Goal: Information Seeking & Learning: Learn about a topic

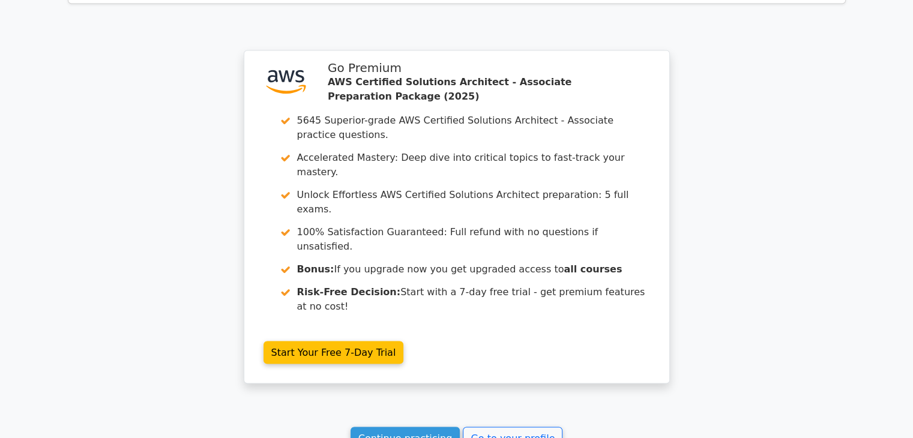
scroll to position [2296, 0]
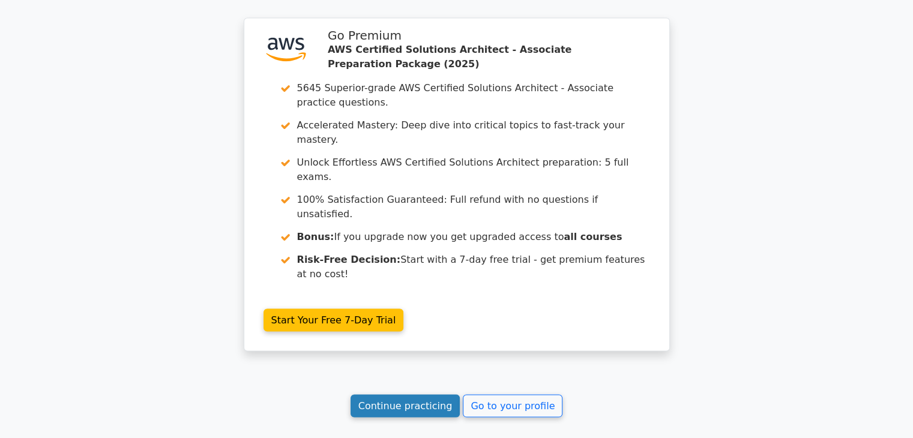
click at [422, 395] on link "Continue practicing" at bounding box center [405, 406] width 110 height 23
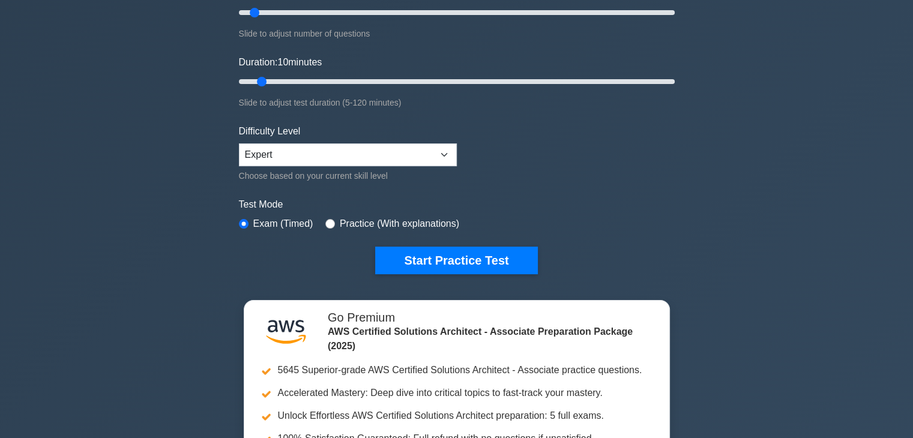
scroll to position [180, 0]
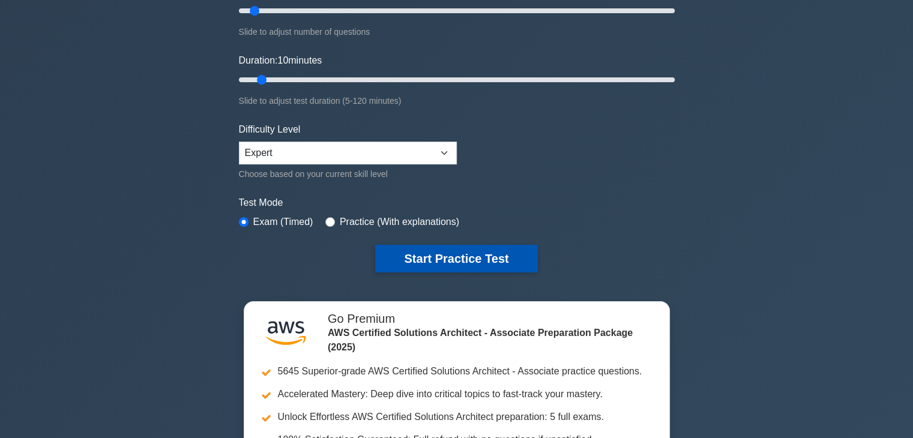
click at [461, 258] on button "Start Practice Test" at bounding box center [456, 259] width 162 height 28
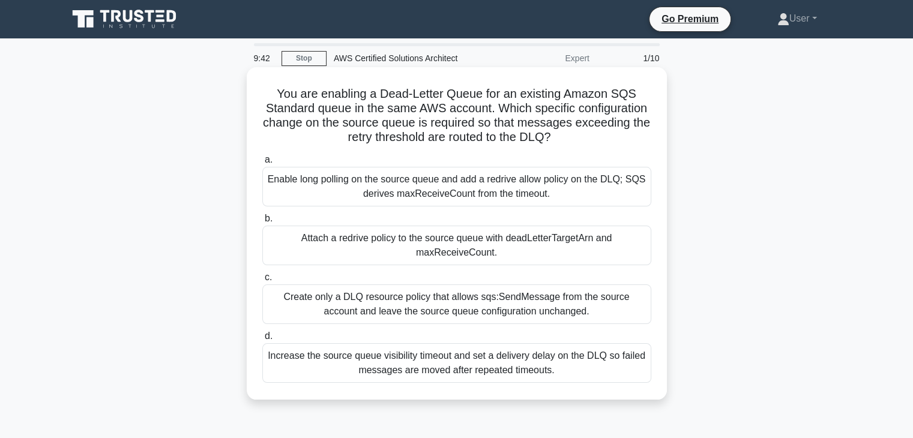
click at [424, 229] on div "Attach a redrive policy to the source queue with deadLetterTargetArn and maxRec…" at bounding box center [456, 246] width 389 height 40
click at [262, 223] on input "b. Attach a redrive policy to the source queue with deadLetterTargetArn and max…" at bounding box center [262, 219] width 0 height 8
